Goal: Book appointment/travel/reservation

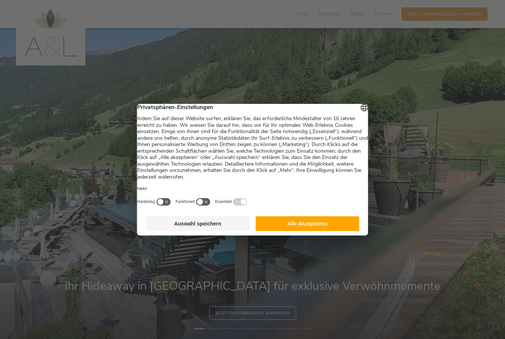
click at [168, 206] on button "button" at bounding box center [163, 202] width 15 height 8
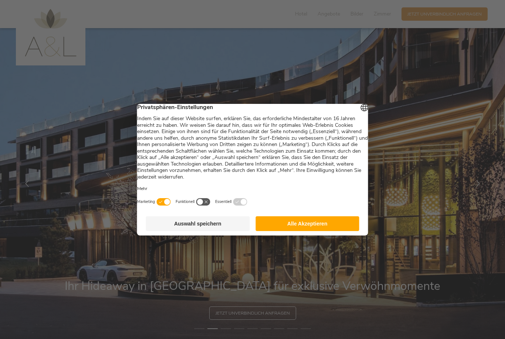
click at [171, 206] on button "button" at bounding box center [163, 202] width 15 height 8
click at [182, 229] on button "Auswahl speichern" at bounding box center [198, 223] width 104 height 15
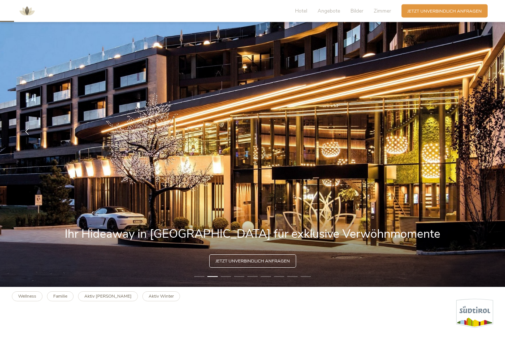
scroll to position [52, 0]
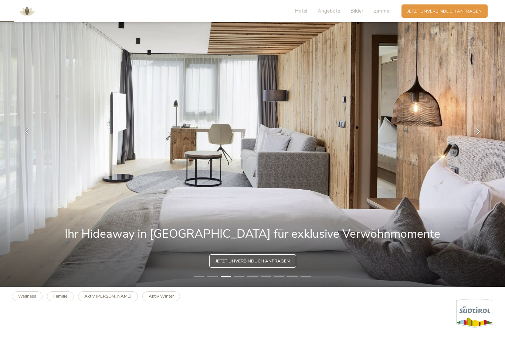
click at [84, 228] on img at bounding box center [252, 131] width 505 height 311
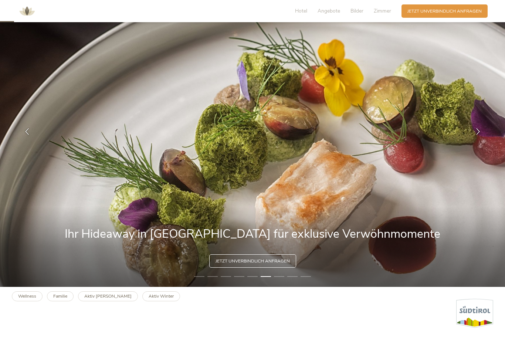
click at [279, 280] on li "7" at bounding box center [279, 277] width 10 height 6
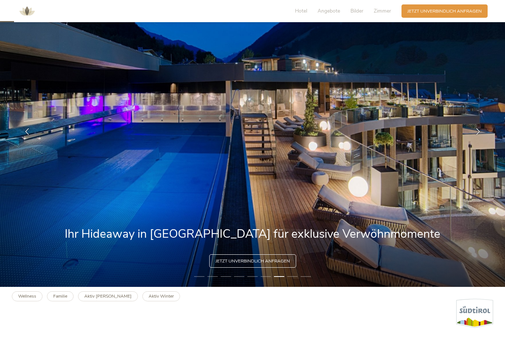
click at [293, 287] on img at bounding box center [252, 131] width 505 height 311
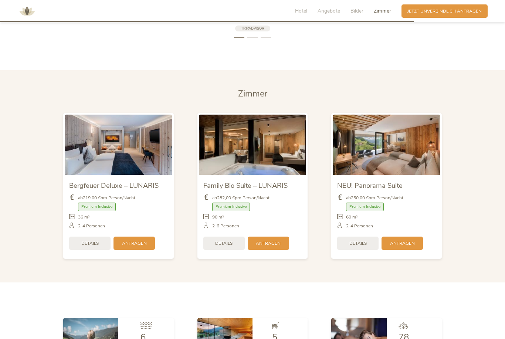
scroll to position [1557, 0]
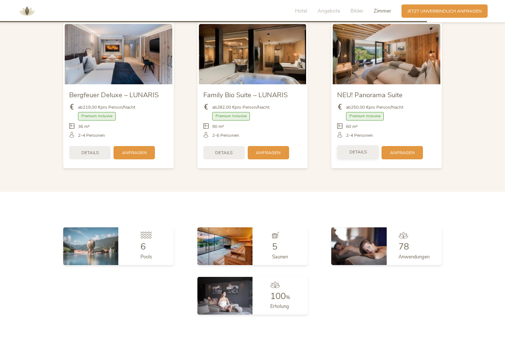
click at [363, 159] on div "Details" at bounding box center [357, 151] width 41 height 13
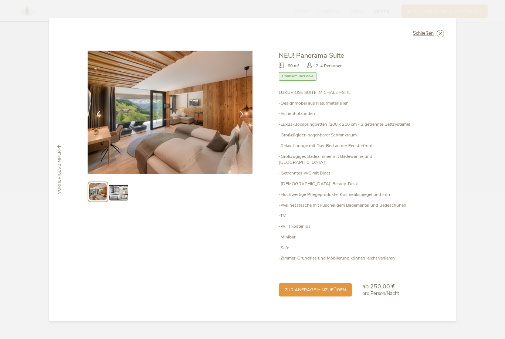
click at [124, 201] on img at bounding box center [118, 191] width 19 height 19
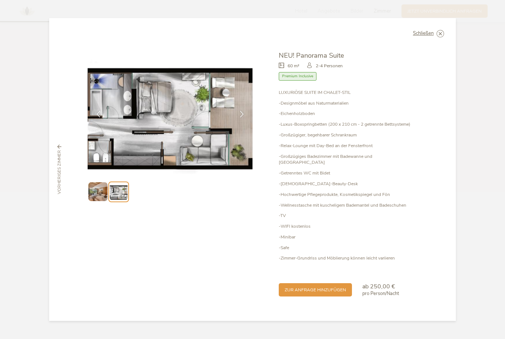
click at [97, 201] on img at bounding box center [97, 191] width 19 height 19
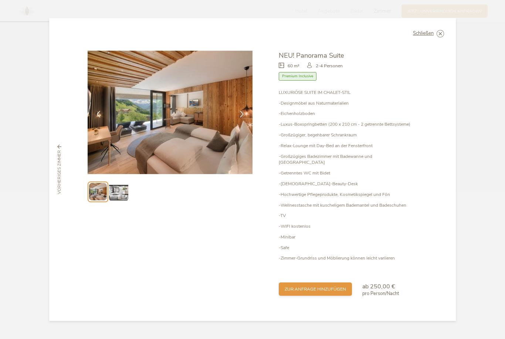
click at [339, 293] on span "zur Anfrage hinzufügen" at bounding box center [315, 289] width 61 height 6
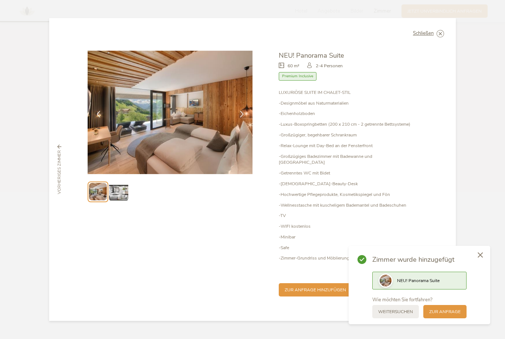
click at [481, 266] on div at bounding box center [480, 255] width 20 height 21
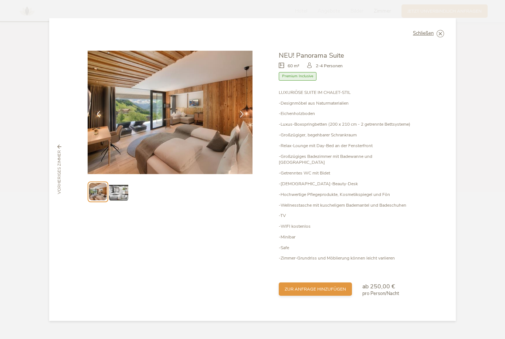
click at [314, 293] on span "zur Anfrage hinzufügen" at bounding box center [315, 289] width 61 height 6
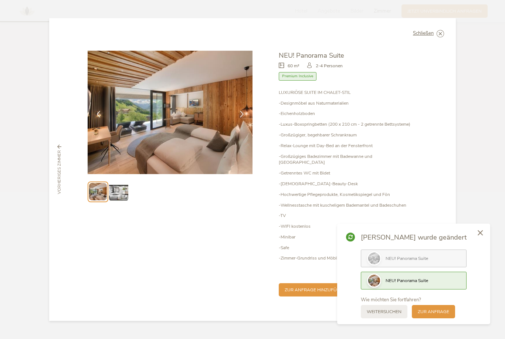
click at [480, 236] on icon at bounding box center [480, 233] width 5 height 6
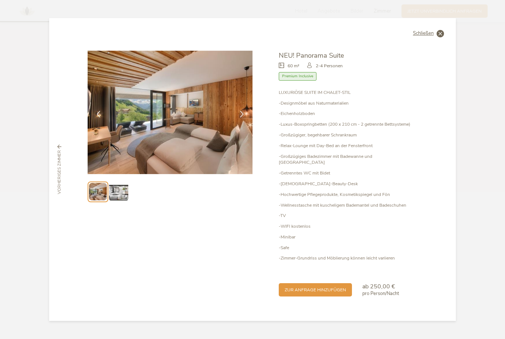
click at [440, 37] on icon at bounding box center [440, 33] width 7 height 7
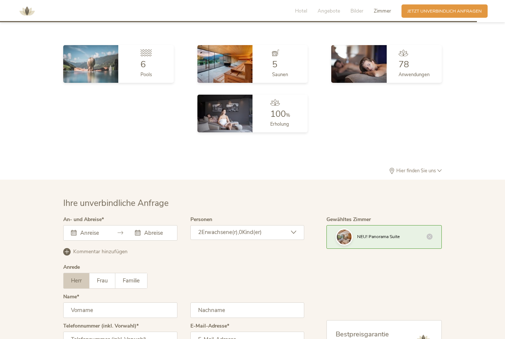
scroll to position [1738, 0]
click at [127, 241] on div at bounding box center [120, 234] width 114 height 16
click at [79, 241] on div "[DATE] Mo Di Mi Do Fr Sa So 1 2 3 4 5 6 7 8 9 10 11 12 13 14 15 16 17 18 19 20 …" at bounding box center [120, 233] width 114 height 16
click at [71, 240] on div at bounding box center [120, 233] width 114 height 16
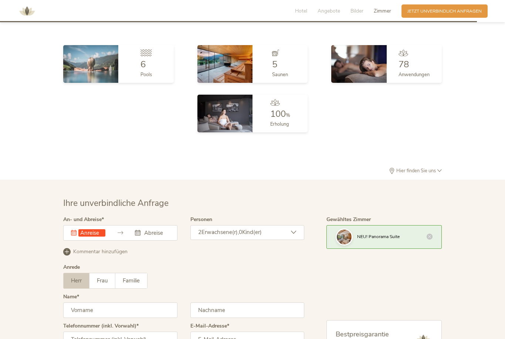
click at [138, 241] on div "Dieses Feld muss ausgefüllt werden." at bounding box center [120, 233] width 114 height 16
click at [72, 237] on div "Dieses Feld muss ausgefüllt werden." at bounding box center [88, 232] width 34 height 7
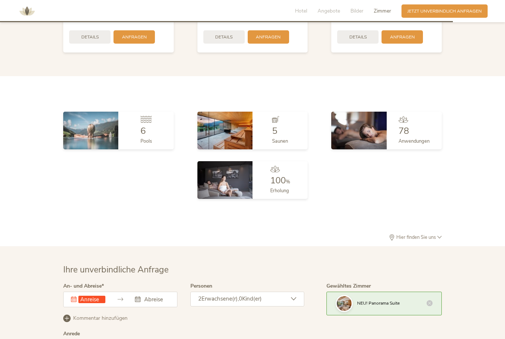
scroll to position [1672, 0]
click at [303, 10] on span "Hotel" at bounding box center [301, 10] width 12 height 7
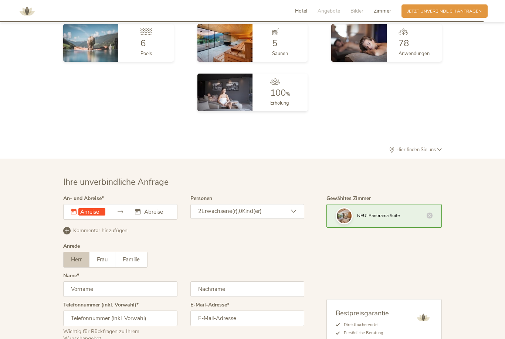
scroll to position [1778, 0]
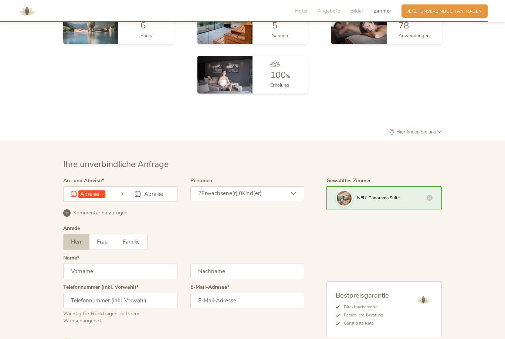
click at [152, 202] on div "Dieses Feld muss ausgefüllt werden. [DATE] Mo Di Mi Do Fr Sa So 1 2 3 4 5 6 7 8…" at bounding box center [120, 194] width 114 height 16
click at [103, 198] on input "text" at bounding box center [91, 193] width 27 height 7
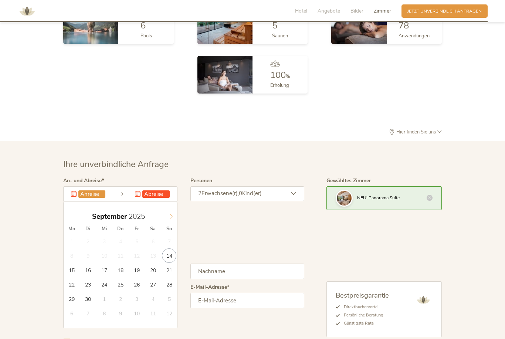
click at [175, 220] on span at bounding box center [171, 215] width 13 height 10
click at [174, 220] on span at bounding box center [171, 215] width 13 height 10
click at [172, 219] on icon at bounding box center [171, 216] width 5 height 5
type input "[DATE]"
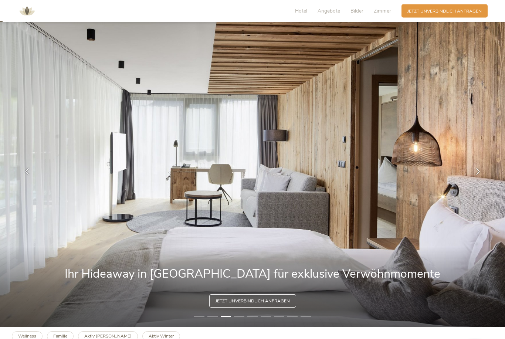
scroll to position [0, 0]
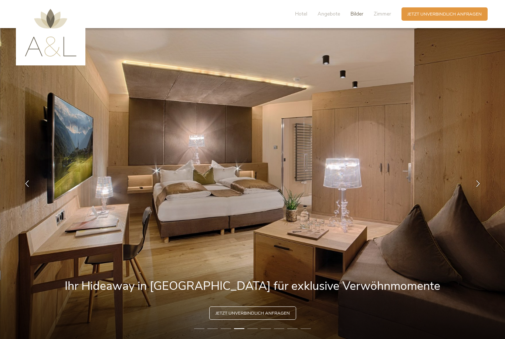
click at [359, 16] on span "Bilder" at bounding box center [357, 13] width 13 height 7
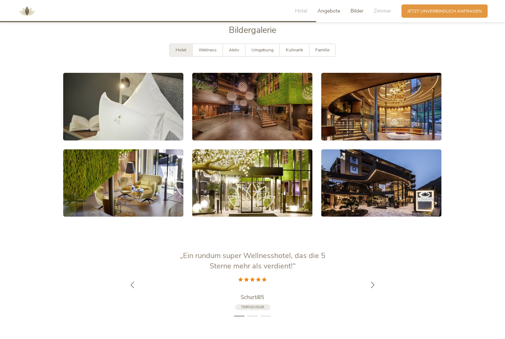
scroll to position [1193, 0]
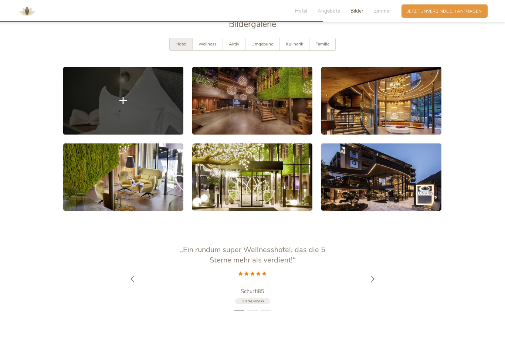
click at [158, 128] on link at bounding box center [123, 101] width 120 height 68
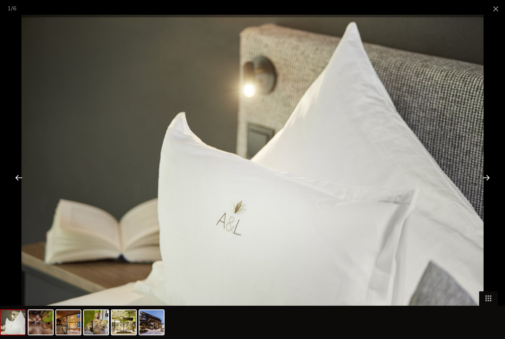
click at [487, 179] on div at bounding box center [486, 177] width 23 height 23
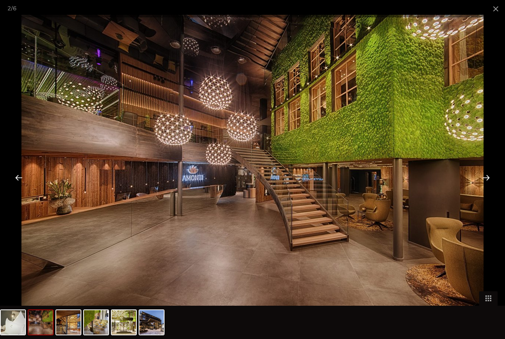
click at [486, 179] on div at bounding box center [486, 177] width 23 height 23
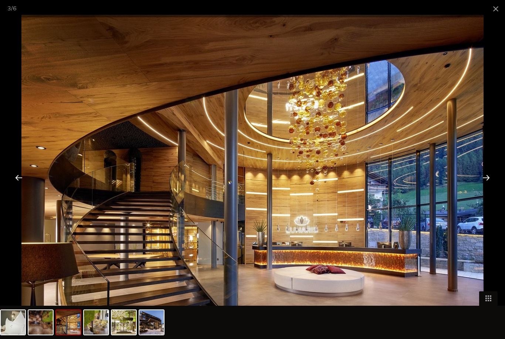
click at [489, 179] on div at bounding box center [486, 177] width 23 height 23
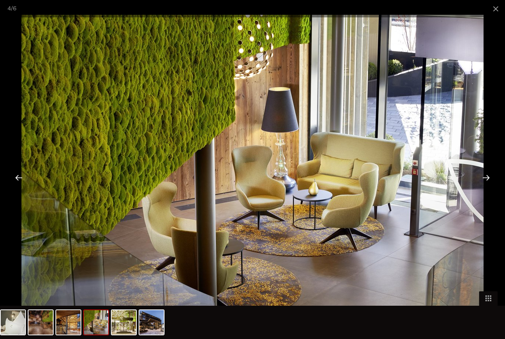
click at [493, 178] on div at bounding box center [486, 177] width 23 height 23
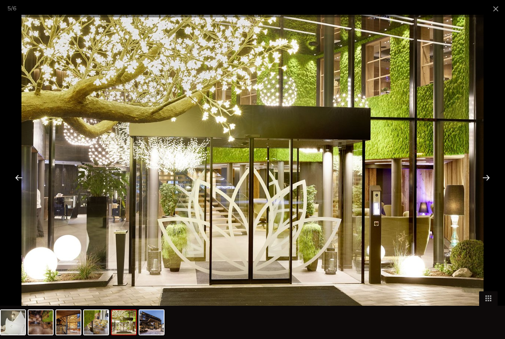
click at [492, 181] on div at bounding box center [486, 177] width 23 height 23
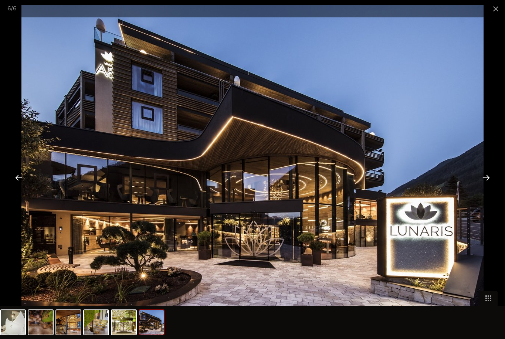
click at [492, 178] on div at bounding box center [486, 177] width 23 height 23
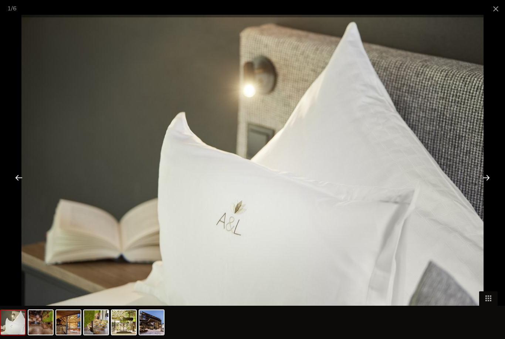
click at [489, 181] on div at bounding box center [486, 177] width 23 height 23
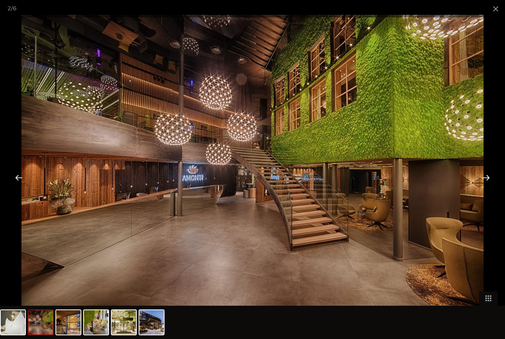
click at [493, 178] on div at bounding box center [486, 177] width 23 height 23
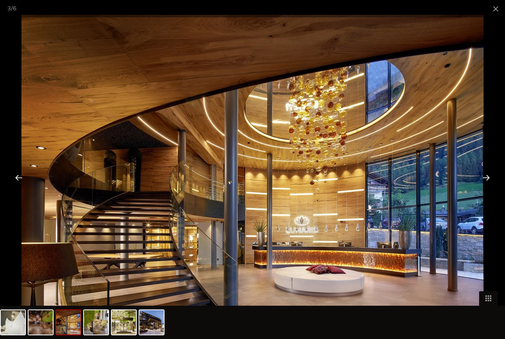
click at [490, 178] on div at bounding box center [486, 177] width 23 height 23
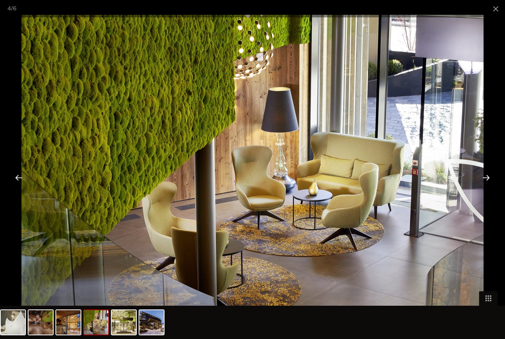
click at [491, 178] on div at bounding box center [486, 177] width 23 height 23
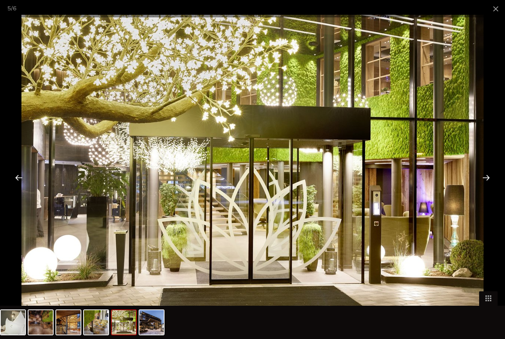
click at [493, 178] on div at bounding box center [486, 177] width 23 height 23
click at [462, 183] on img at bounding box center [252, 169] width 462 height 308
click at [497, 10] on span at bounding box center [496, 8] width 18 height 17
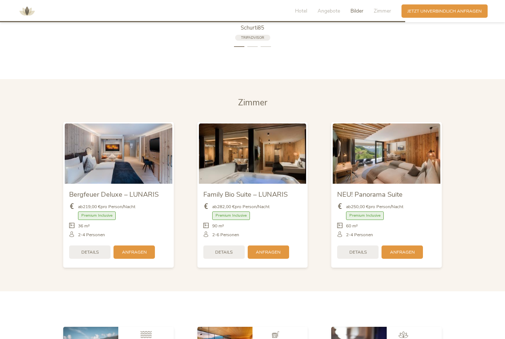
scroll to position [1494, 0]
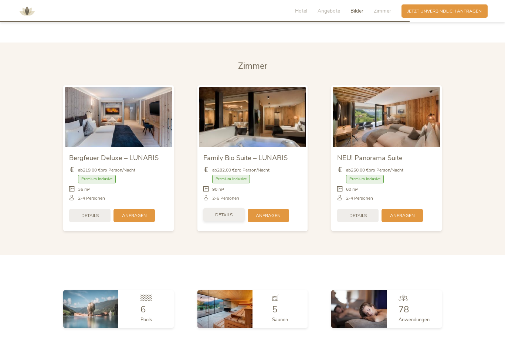
click at [222, 218] on span "Details" at bounding box center [223, 215] width 17 height 6
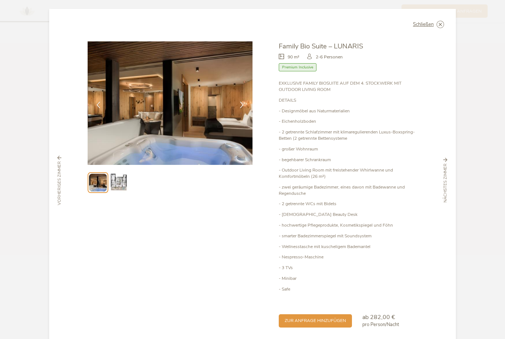
click at [203, 139] on img at bounding box center [170, 103] width 165 height 124
click at [119, 189] on img at bounding box center [118, 182] width 19 height 19
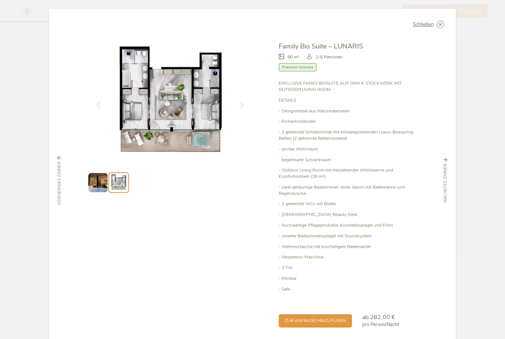
click at [95, 188] on img at bounding box center [97, 182] width 19 height 19
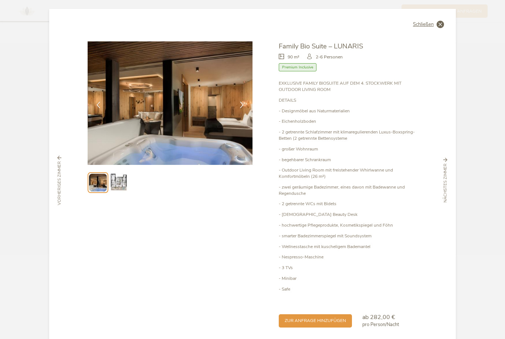
click at [426, 28] on div "Schließen" at bounding box center [428, 24] width 31 height 7
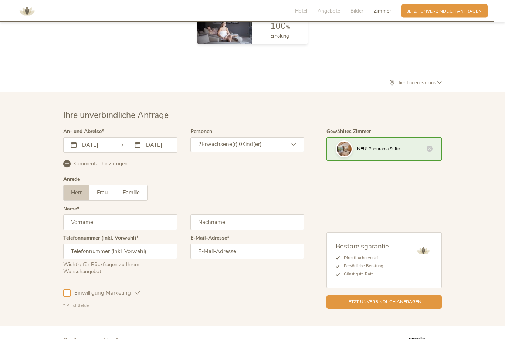
scroll to position [1841, 0]
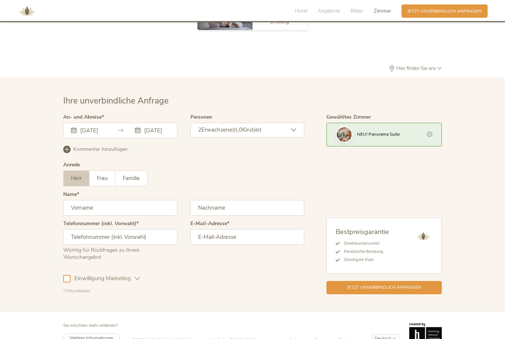
click at [282, 339] on span "Impressum" at bounding box center [276, 340] width 19 height 6
